Goal: Task Accomplishment & Management: Use online tool/utility

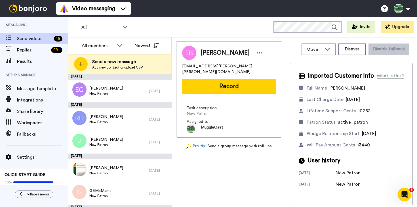
scroll to position [276, 0]
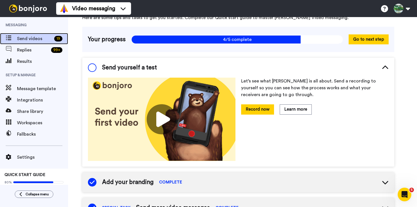
click at [31, 40] on span "Send videos" at bounding box center [34, 38] width 35 height 7
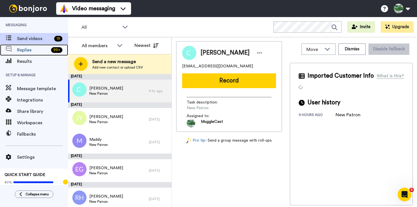
click at [29, 51] on span "Replies" at bounding box center [33, 50] width 32 height 7
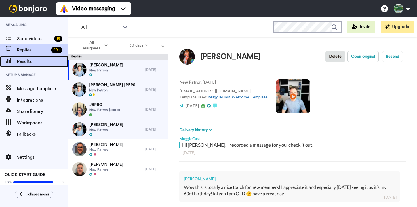
click at [29, 60] on span "Results" at bounding box center [42, 61] width 51 height 7
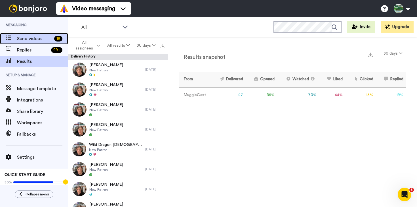
click at [32, 38] on span "Send videos" at bounding box center [34, 38] width 35 height 7
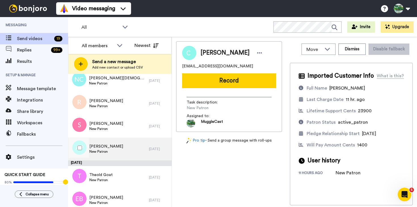
scroll to position [351, 0]
